Goal: Information Seeking & Learning: Learn about a topic

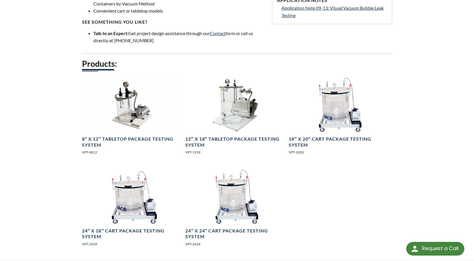
click at [425, 66] on div "LVS » Vacuum Testing Systems » Products » Bubble Emission Systems Bubble Emissi…" at bounding box center [237, 15] width 474 height 490
click at [370, 183] on div "Products: 8″ x 12″ Tabletop Package Testing System VPT-0812 12″ x 18″ Tabletop …" at bounding box center [237, 159] width 310 height 202
click at [390, 180] on div "Products: 8″ x 12″ Tabletop Package Testing System VPT-0812 12″ x 18″ Tabletop …" at bounding box center [237, 159] width 310 height 202
